Goal: Navigation & Orientation: Find specific page/section

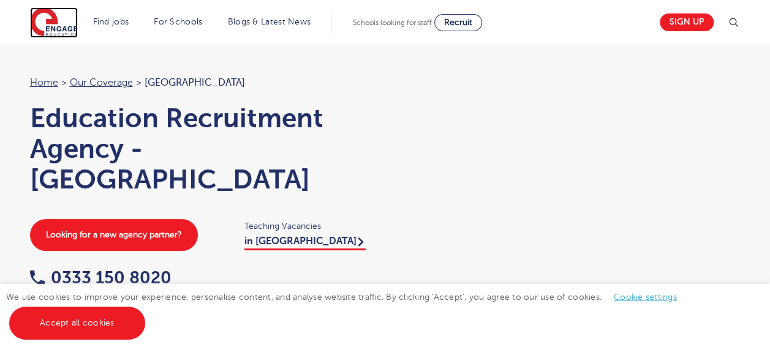
click at [49, 18] on img at bounding box center [54, 22] width 48 height 31
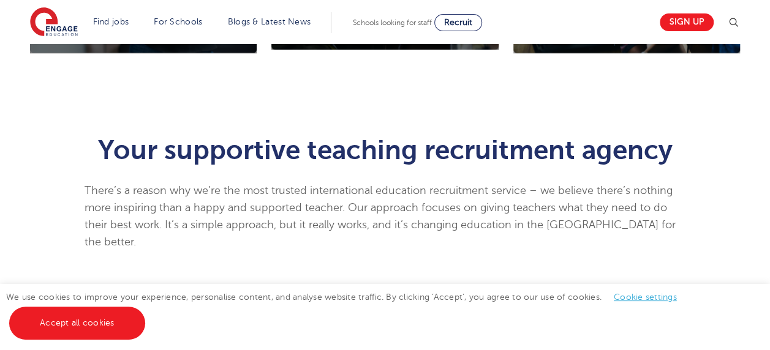
scroll to position [639, 0]
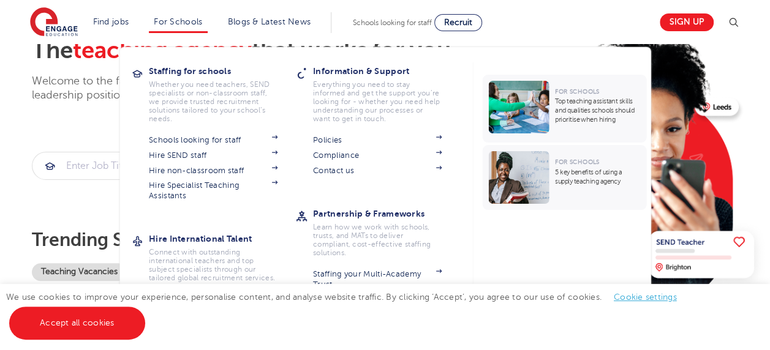
scroll to position [80, 0]
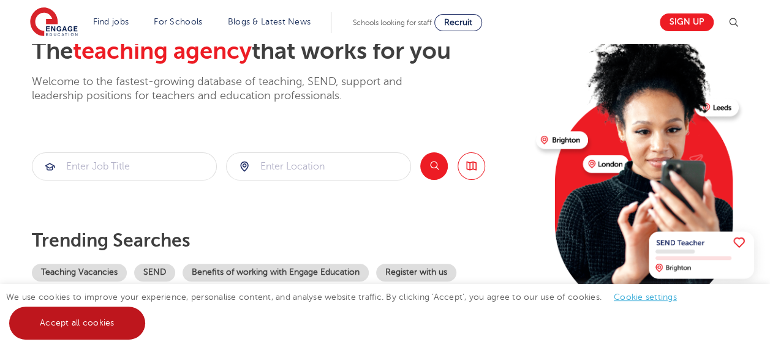
click at [119, 332] on link "Accept all cookies" at bounding box center [77, 323] width 136 height 33
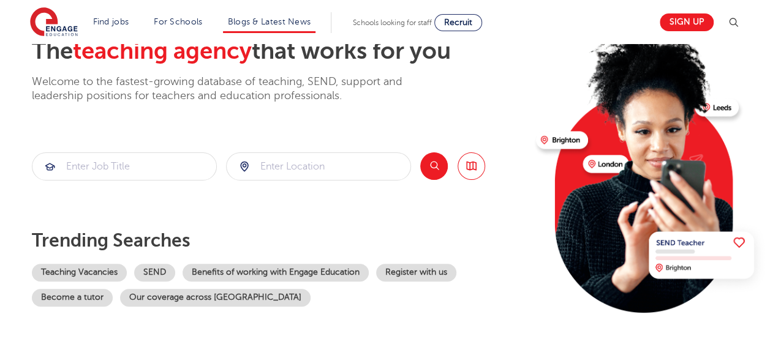
click at [283, 27] on li "Blogs & Latest News" at bounding box center [269, 22] width 93 height 21
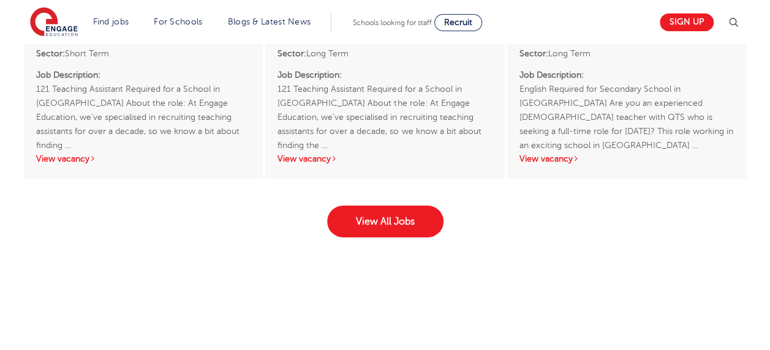
scroll to position [2005, 0]
